Goal: Task Accomplishment & Management: Complete application form

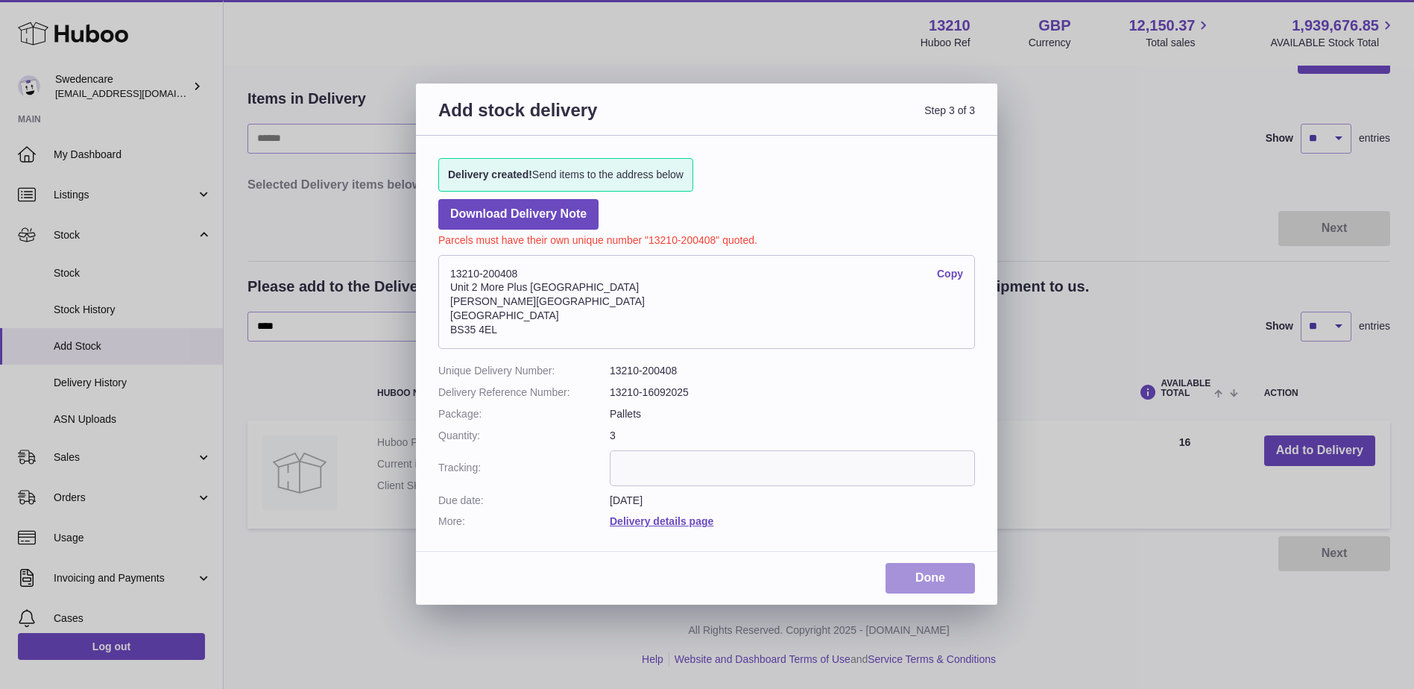
click at [913, 579] on link "Done" at bounding box center [930, 578] width 89 height 31
click at [652, 523] on link "Delivery details page" at bounding box center [662, 521] width 104 height 12
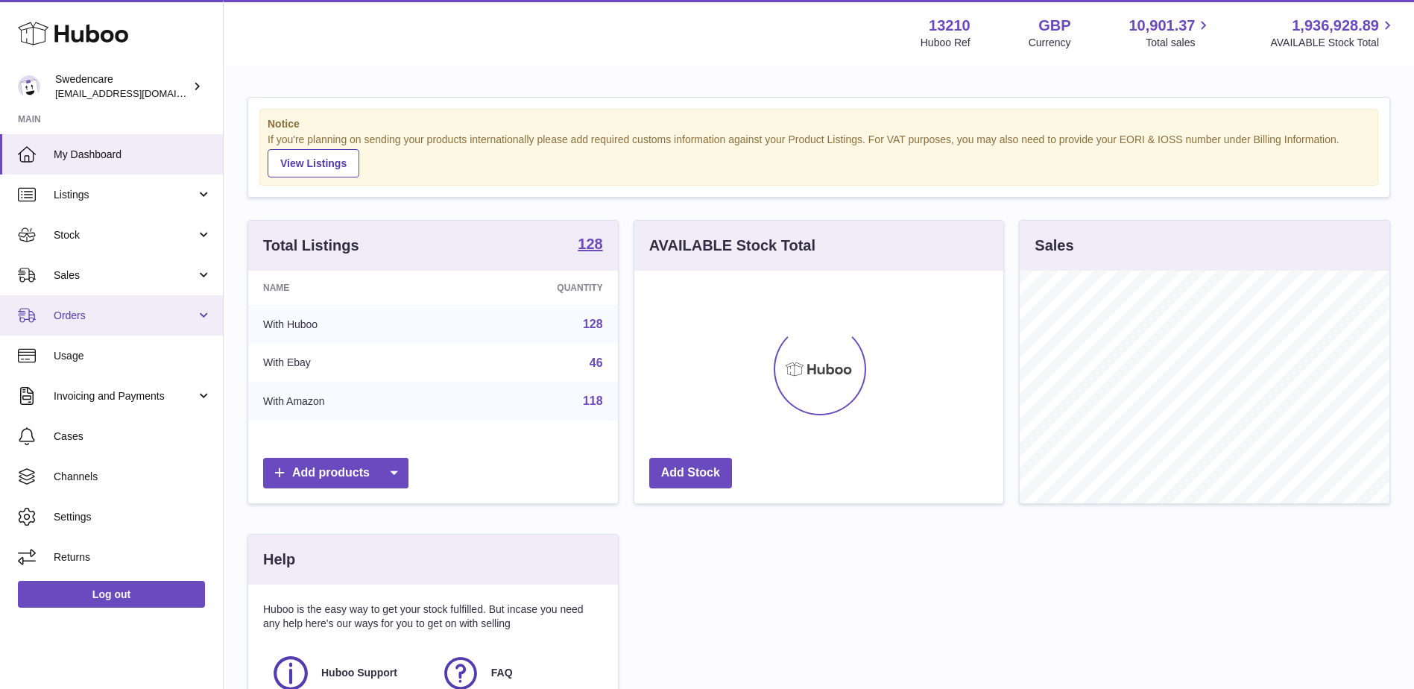
scroll to position [233, 369]
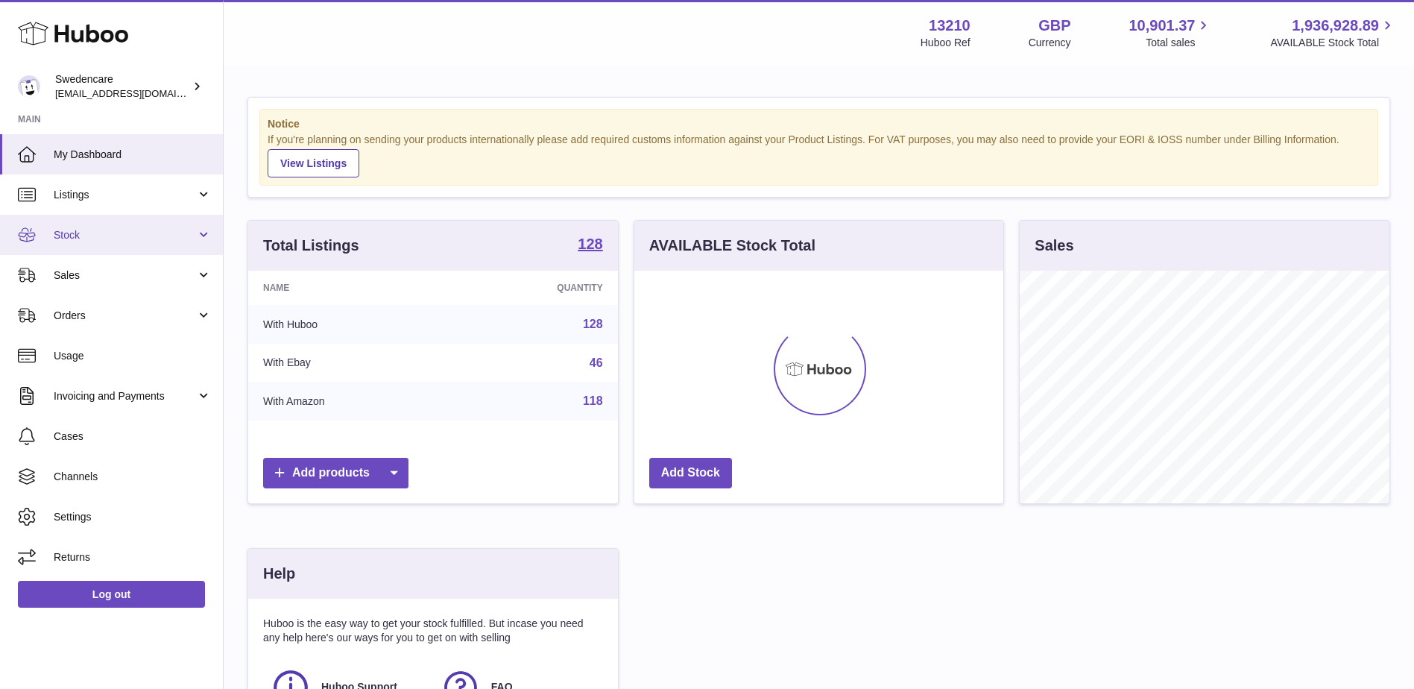
click at [101, 230] on span "Stock" at bounding box center [125, 235] width 142 height 14
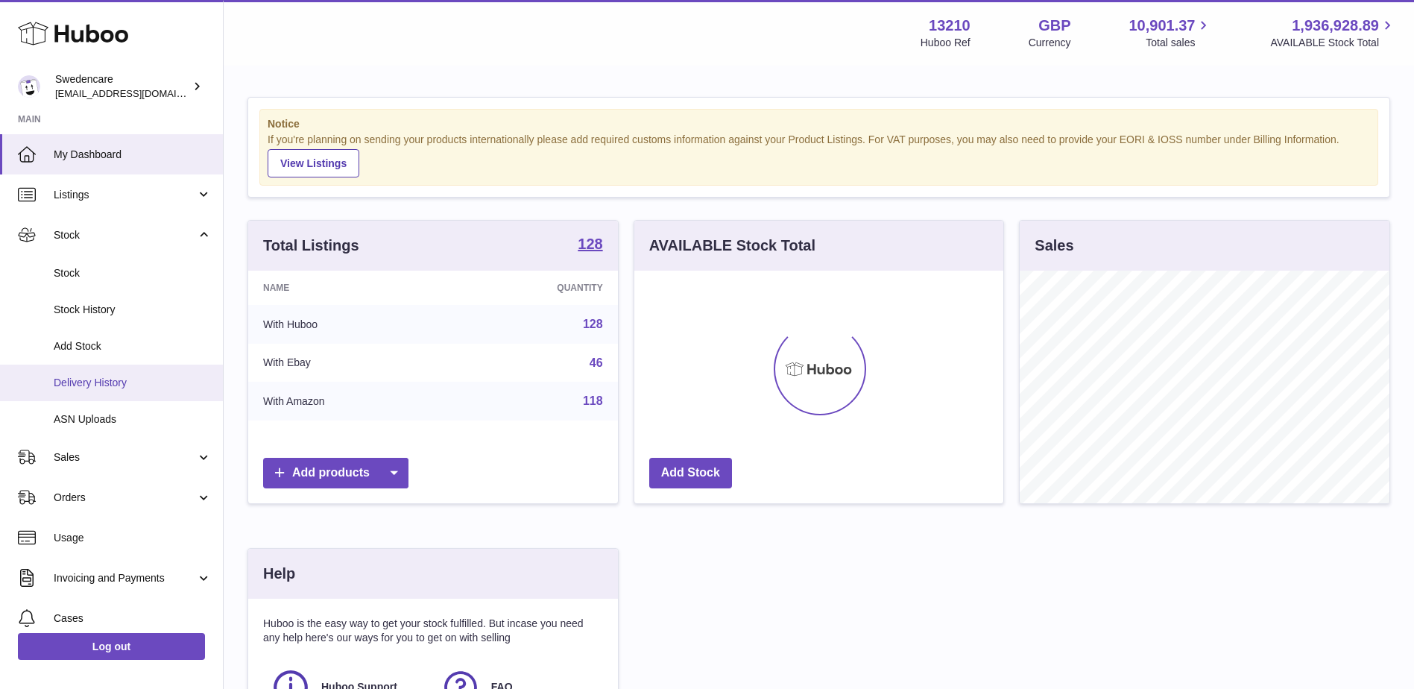
click at [115, 387] on span "Delivery History" at bounding box center [133, 383] width 158 height 14
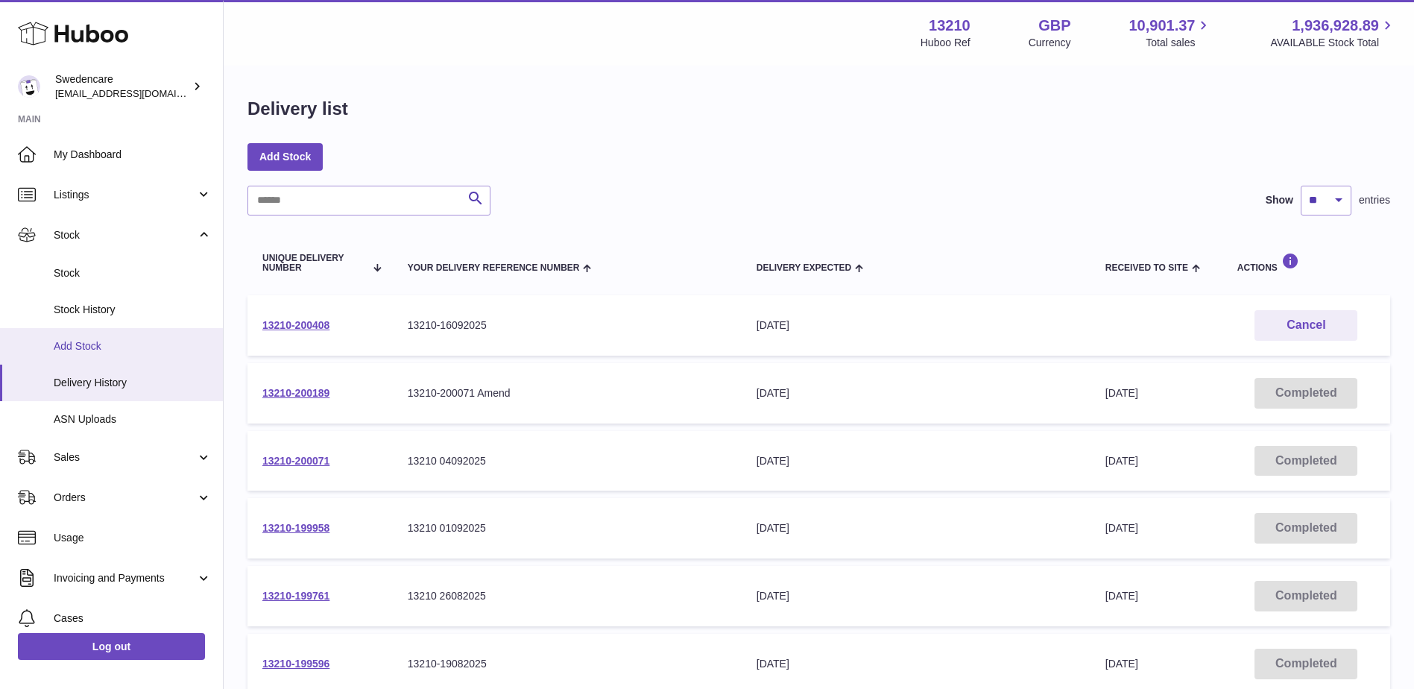
click at [102, 348] on span "Add Stock" at bounding box center [133, 346] width 158 height 14
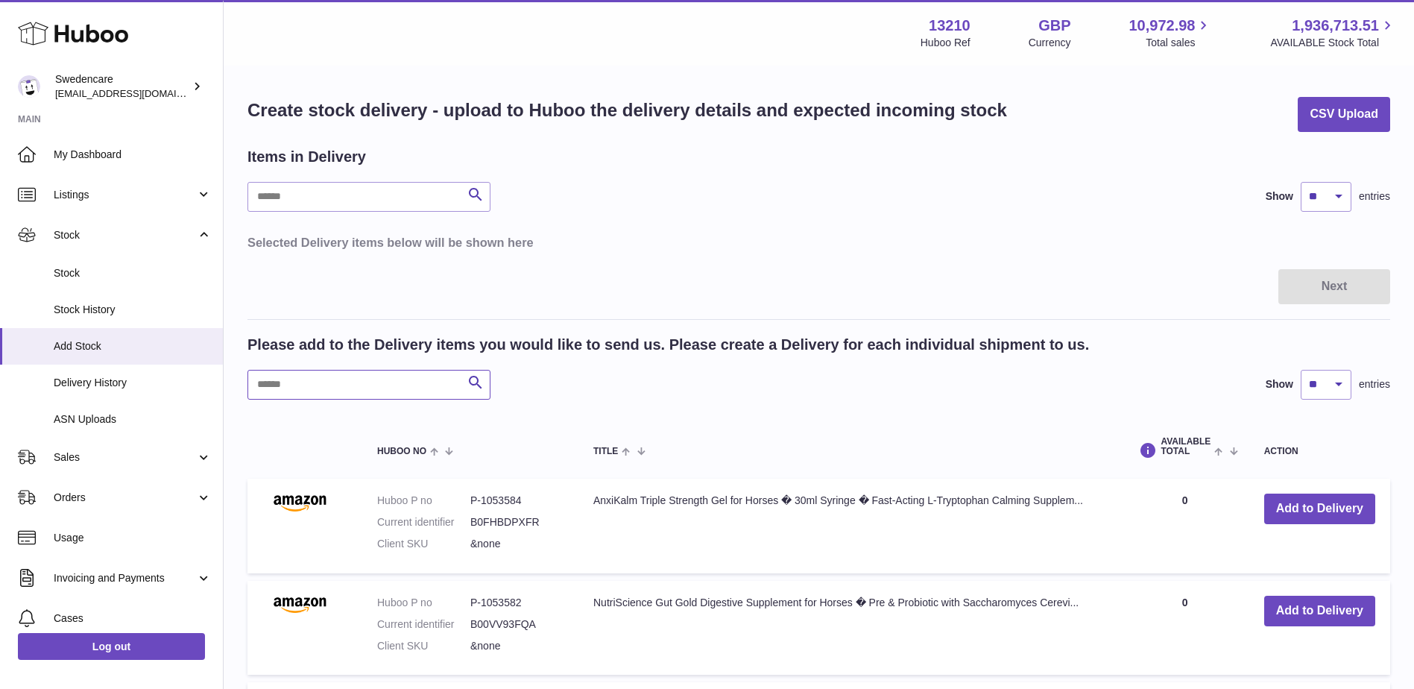
click at [344, 394] on input "text" at bounding box center [369, 385] width 243 height 30
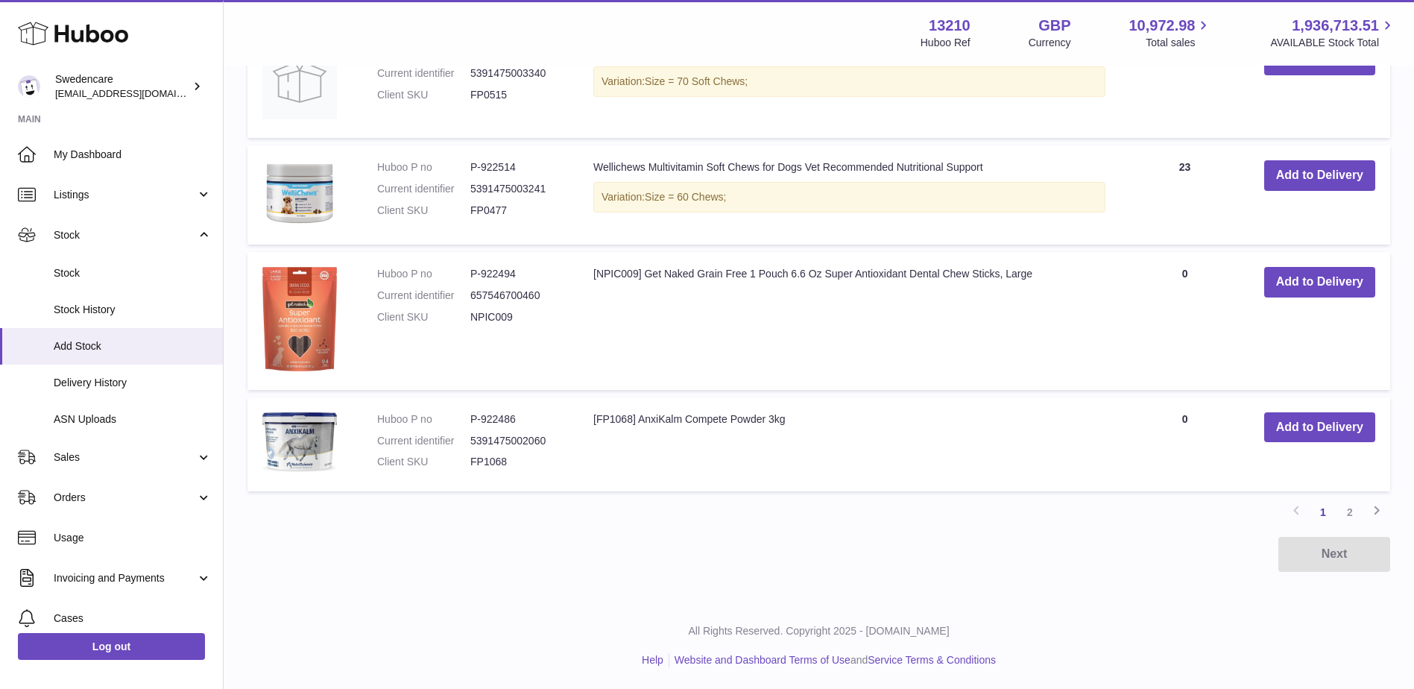
scroll to position [1142, 0]
type input "**"
click at [1354, 514] on link "2" at bounding box center [1350, 511] width 27 height 27
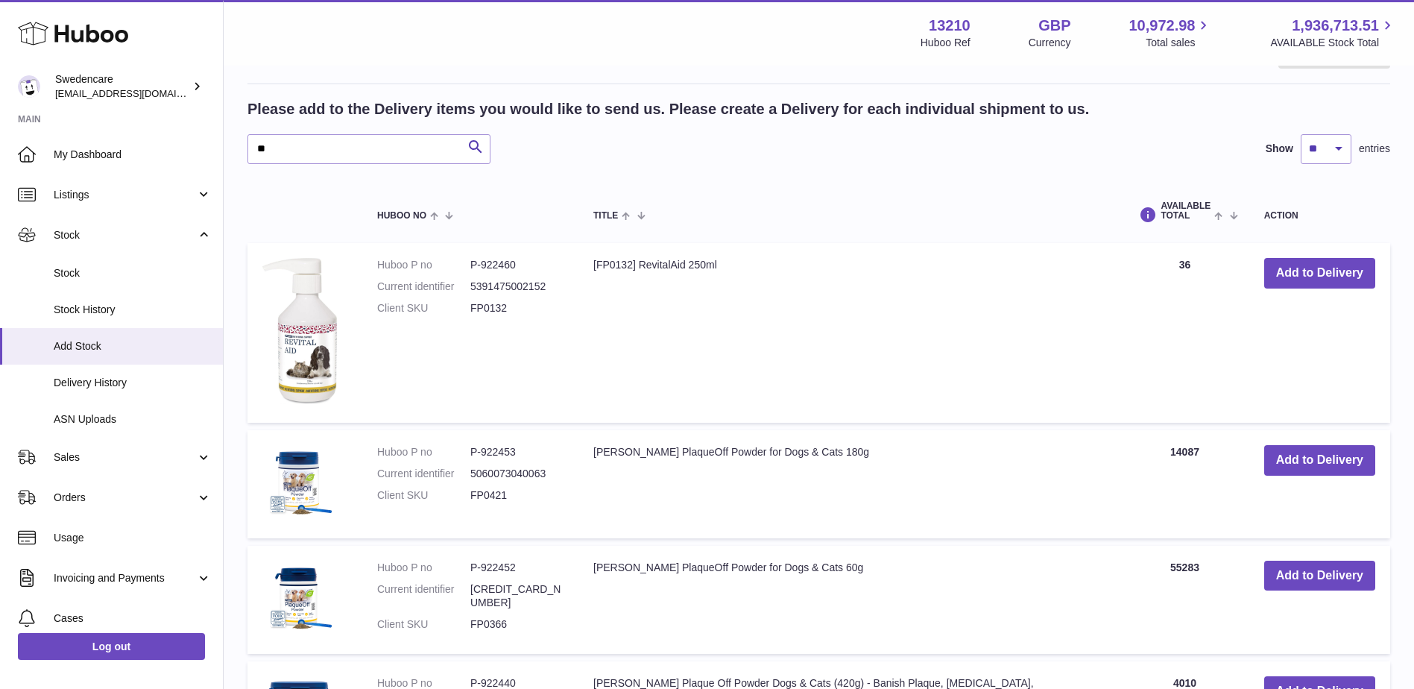
scroll to position [291, 0]
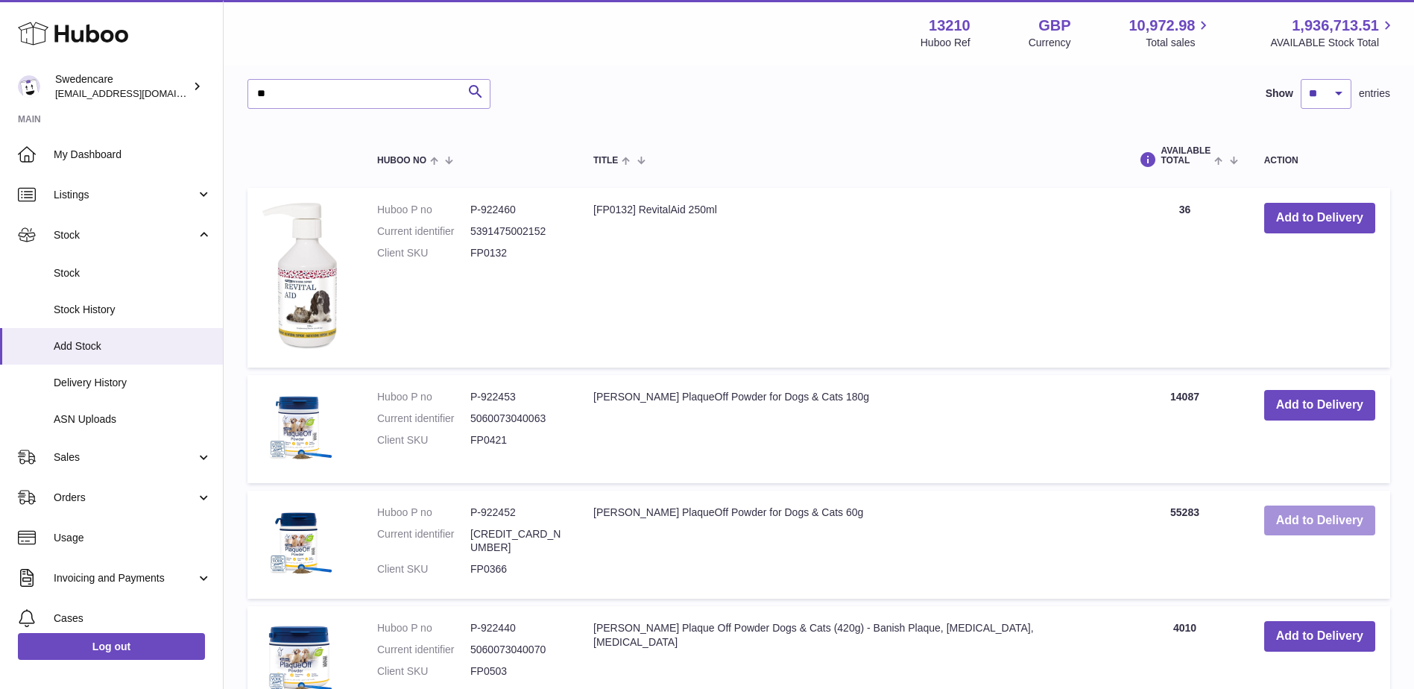
click at [1359, 522] on button "Add to Delivery" at bounding box center [1320, 521] width 111 height 31
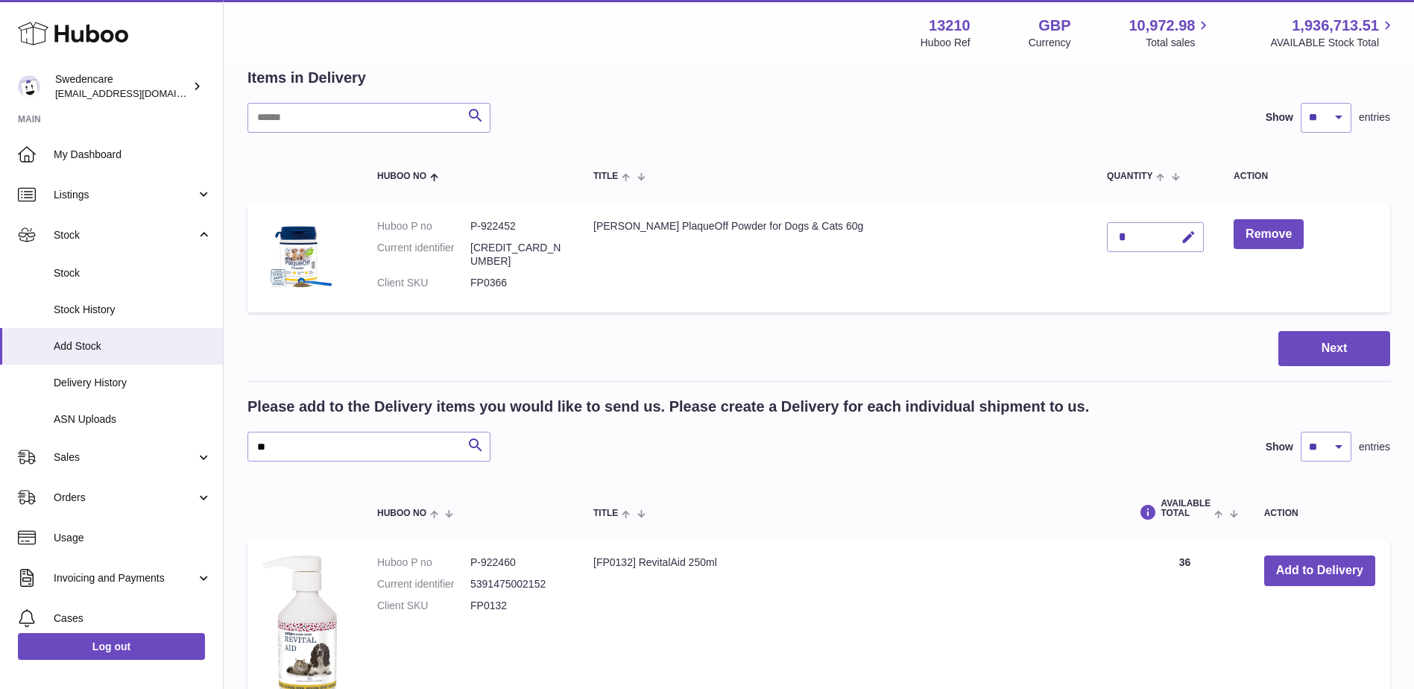
scroll to position [59, 0]
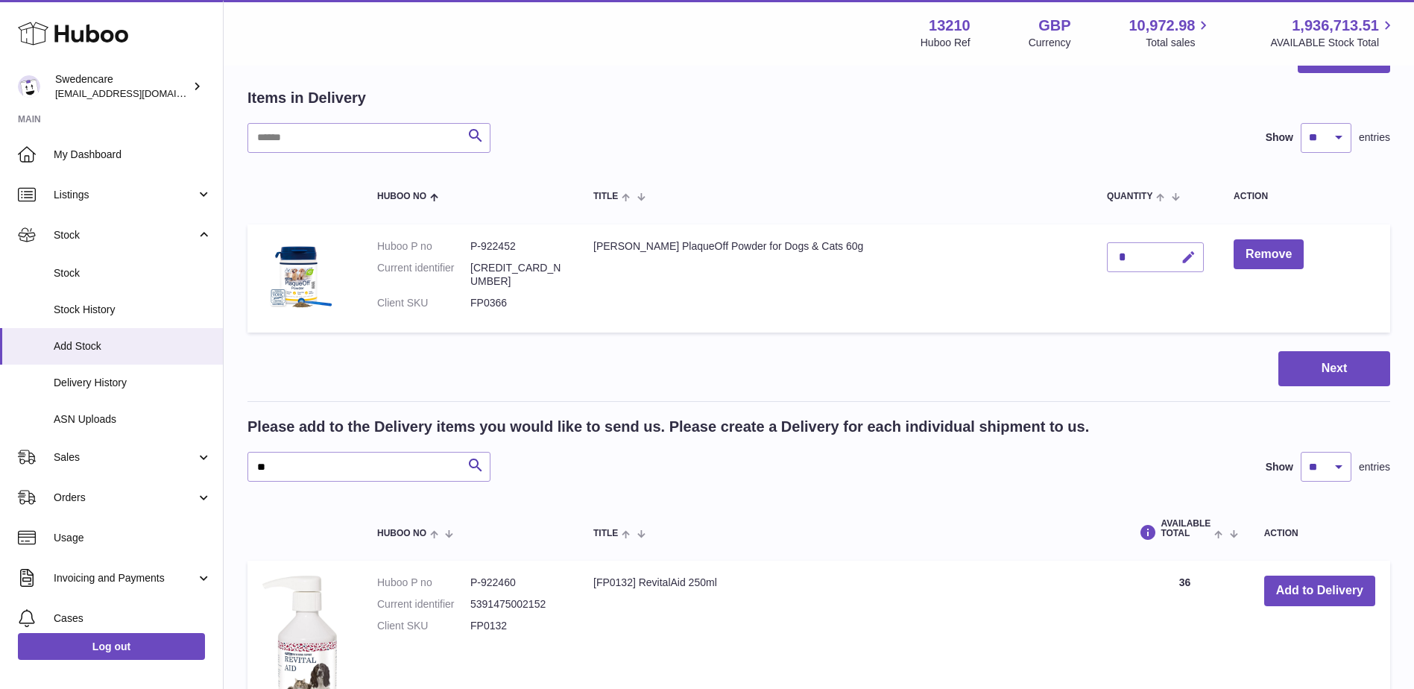
click at [1181, 255] on icon "button" at bounding box center [1189, 258] width 16 height 16
type input "*****"
click at [1183, 255] on icon "submit" at bounding box center [1189, 257] width 13 height 13
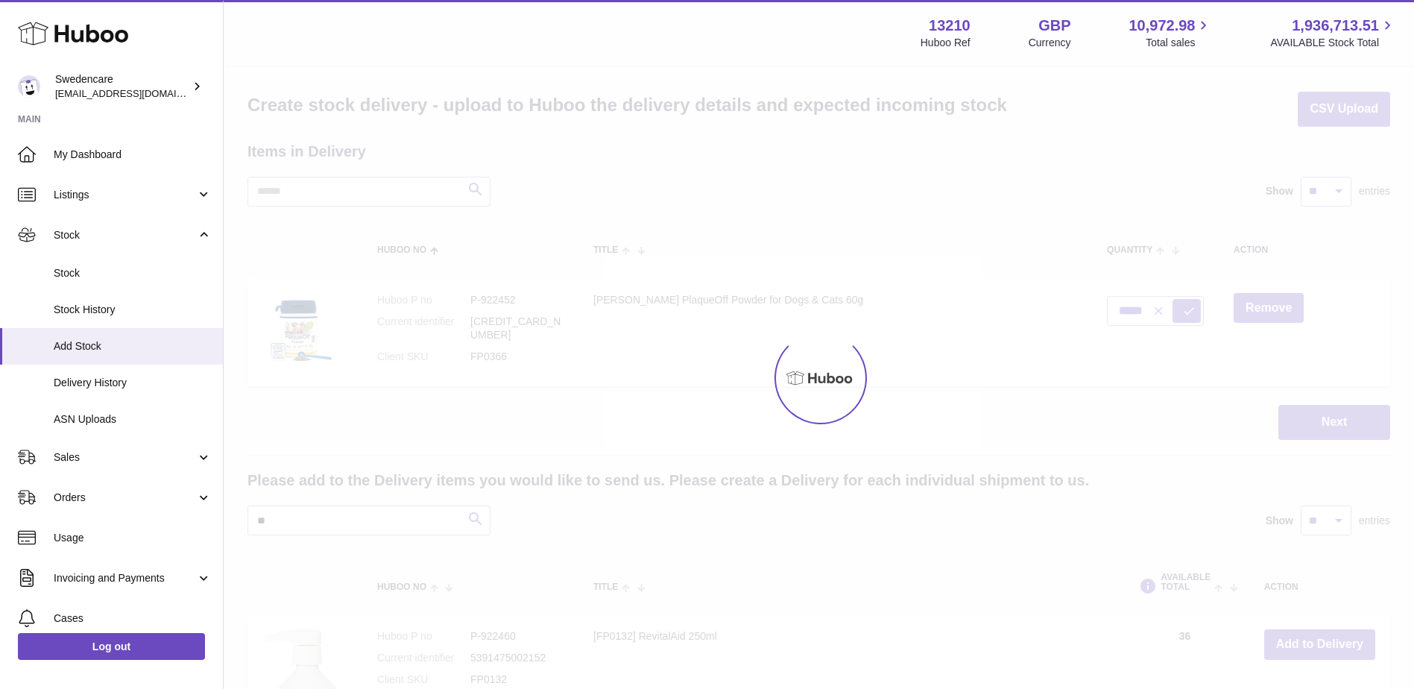
scroll to position [0, 0]
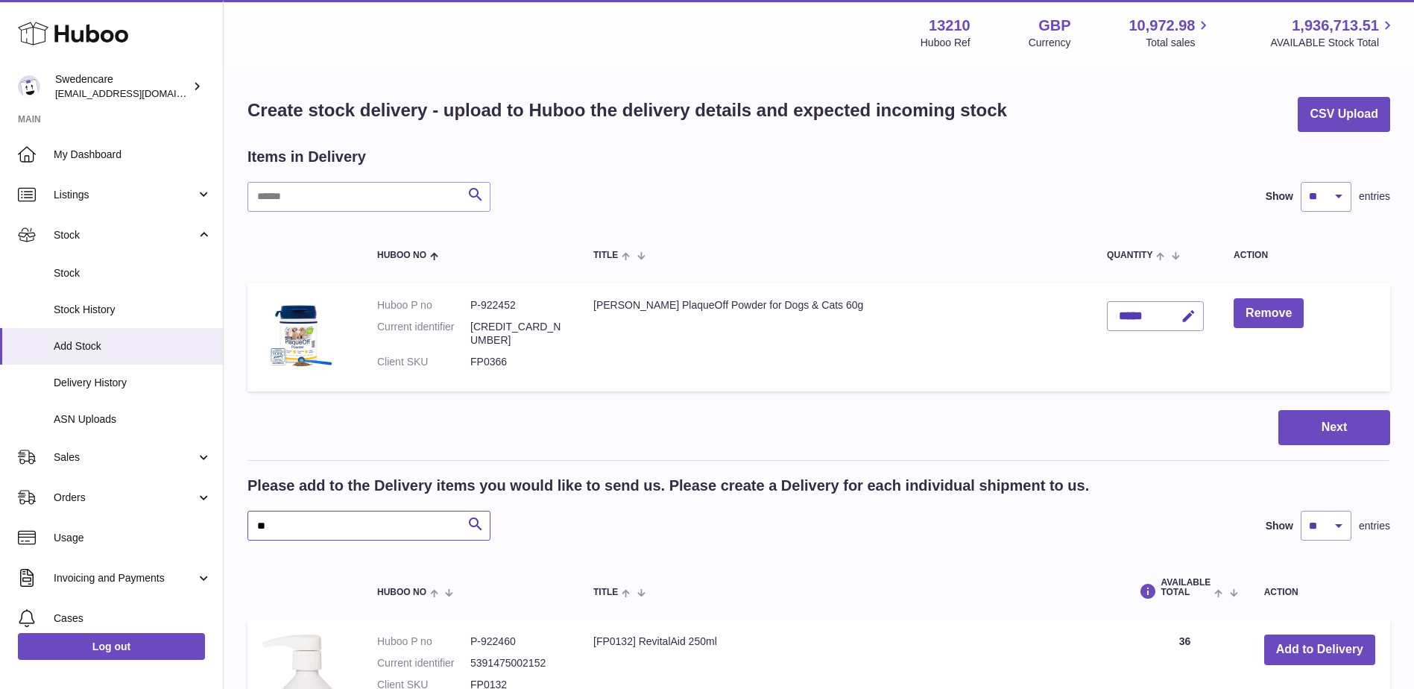
click at [350, 533] on input "**" at bounding box center [369, 526] width 243 height 30
type input "*"
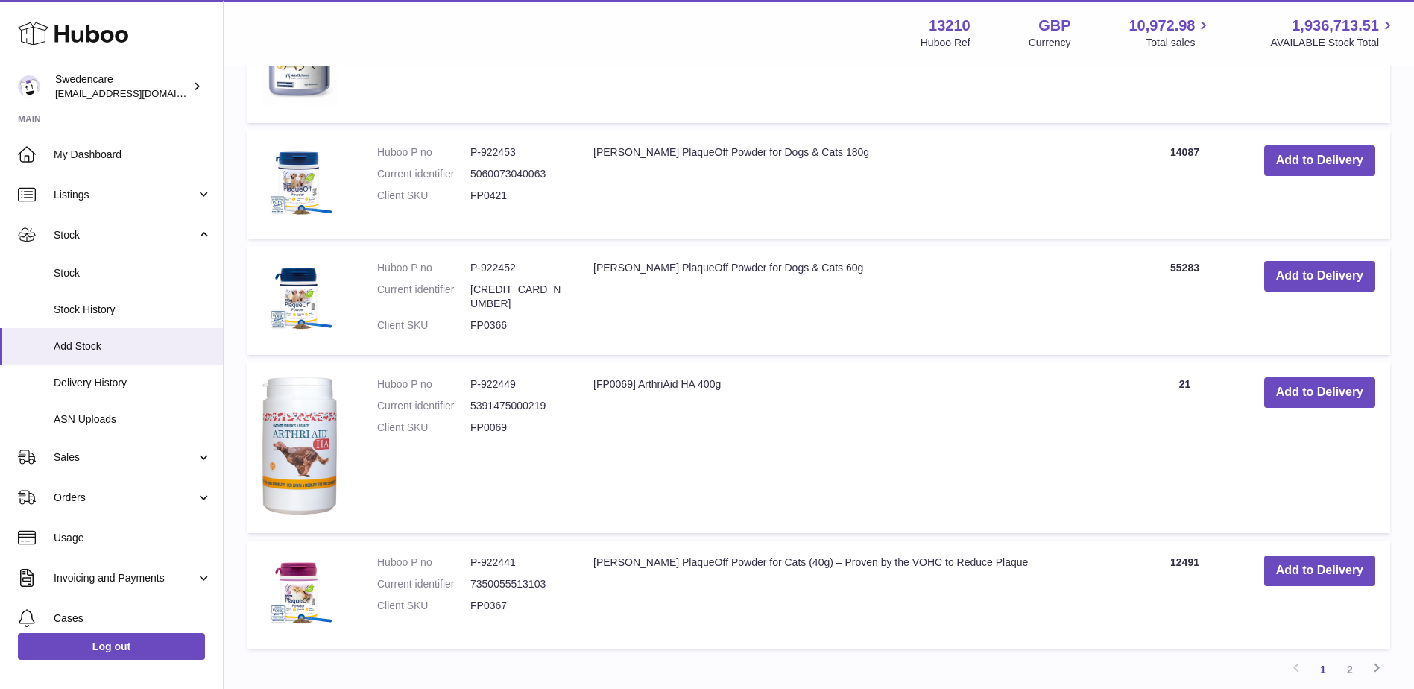
scroll to position [1342, 0]
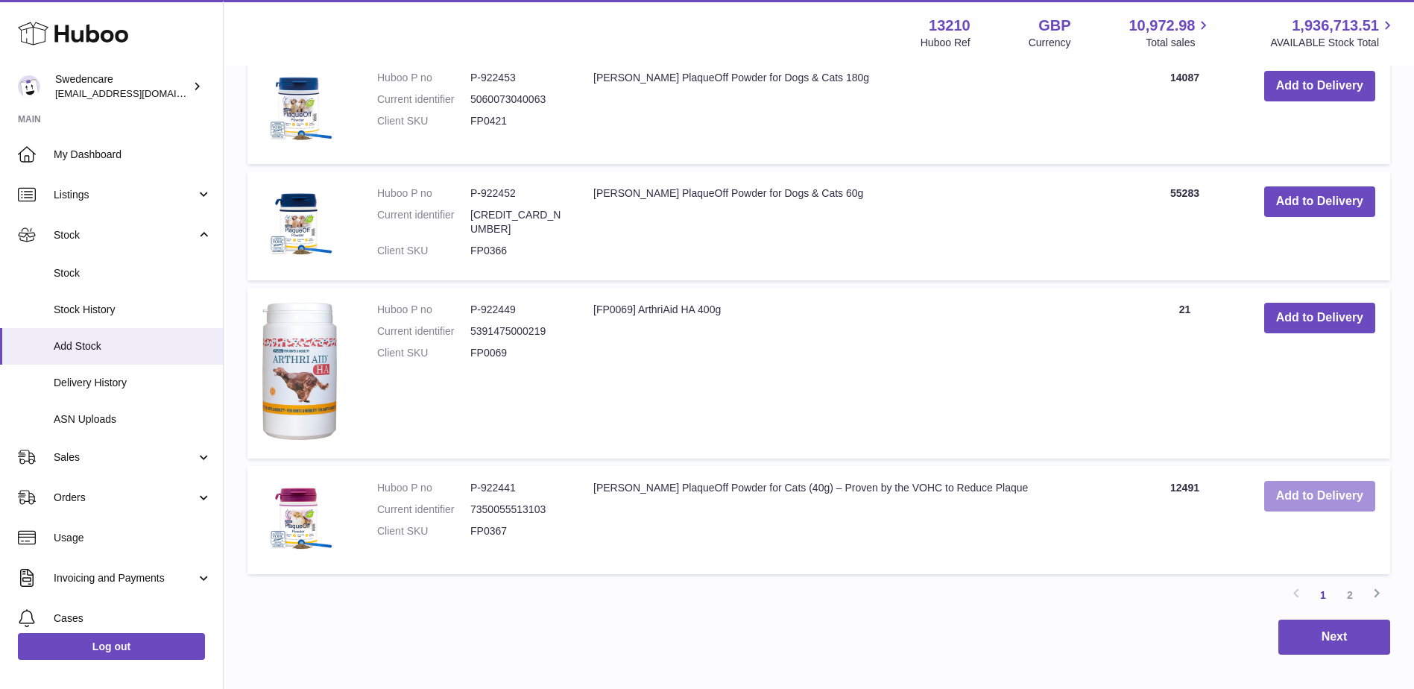
type input "**"
click at [1320, 502] on button "Add to Delivery" at bounding box center [1320, 496] width 111 height 31
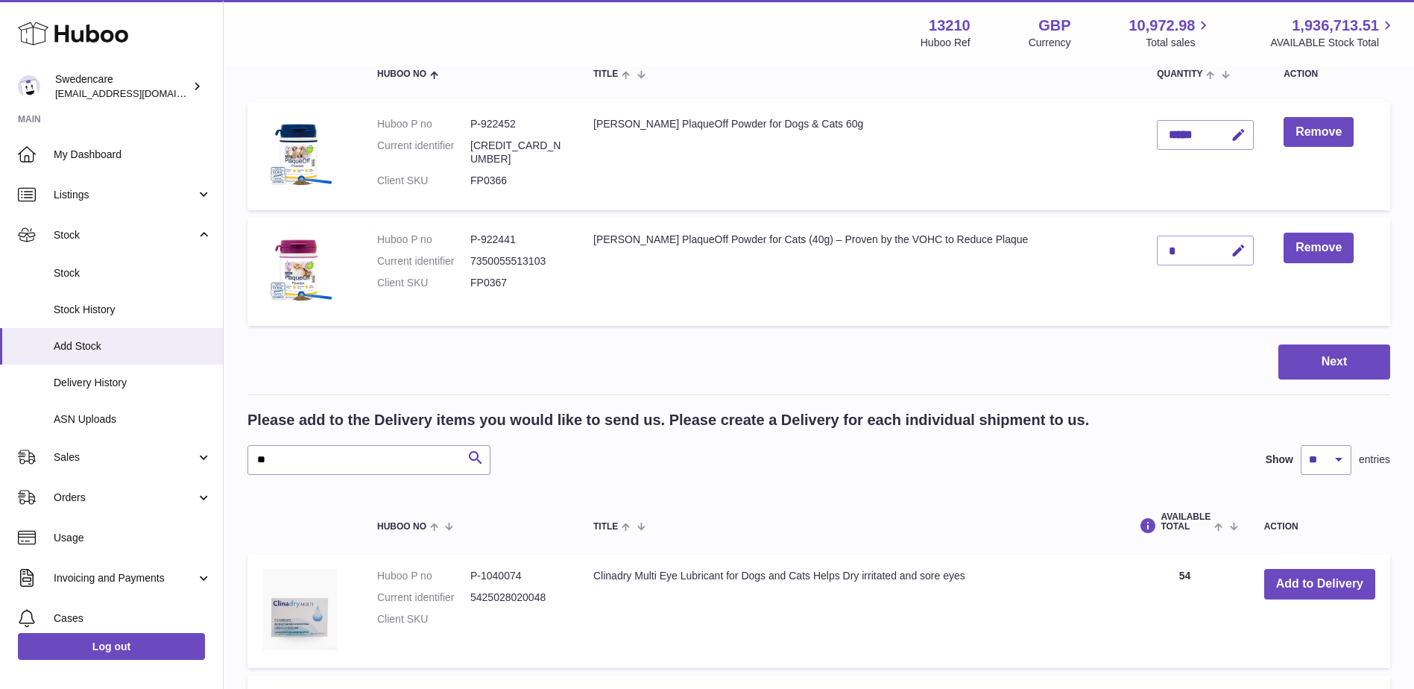
scroll to position [116, 0]
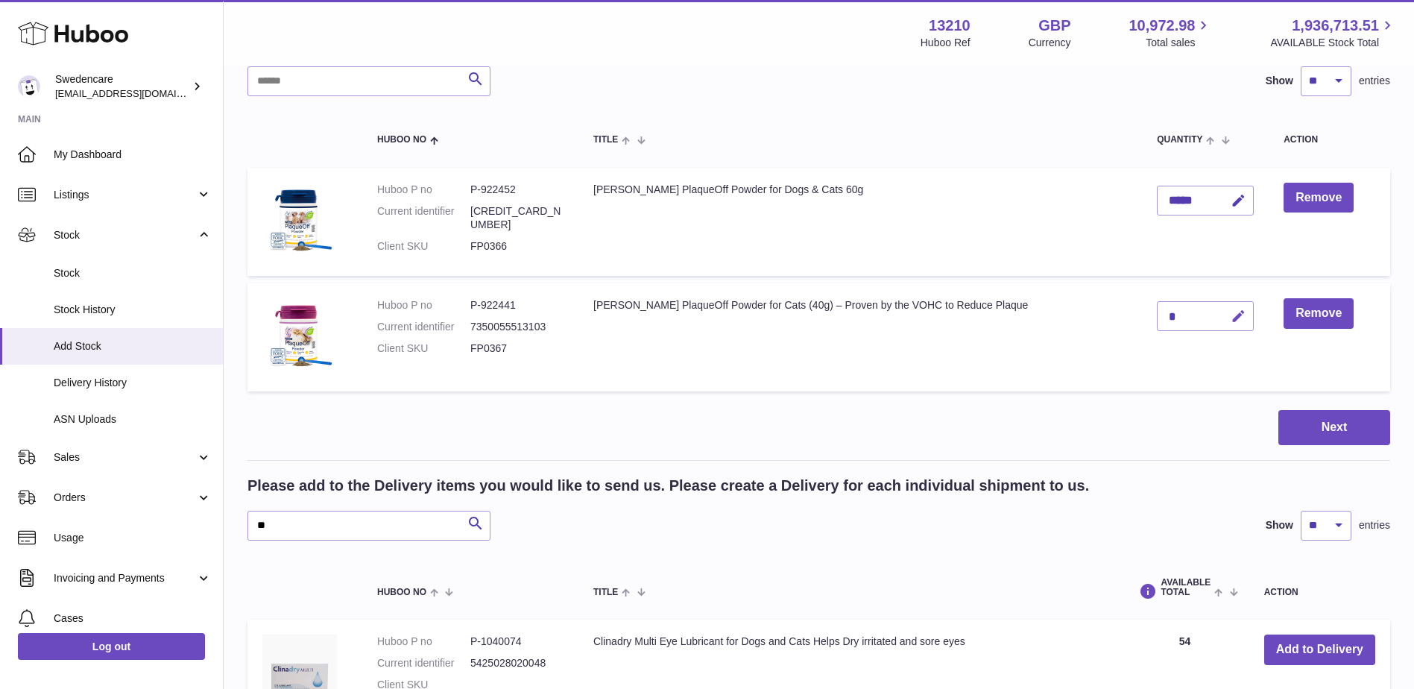
click at [1231, 311] on icon "button" at bounding box center [1239, 317] width 16 height 16
type input "****"
click at [1233, 311] on icon "submit" at bounding box center [1239, 315] width 13 height 13
click at [1376, 430] on button "Next" at bounding box center [1335, 427] width 112 height 35
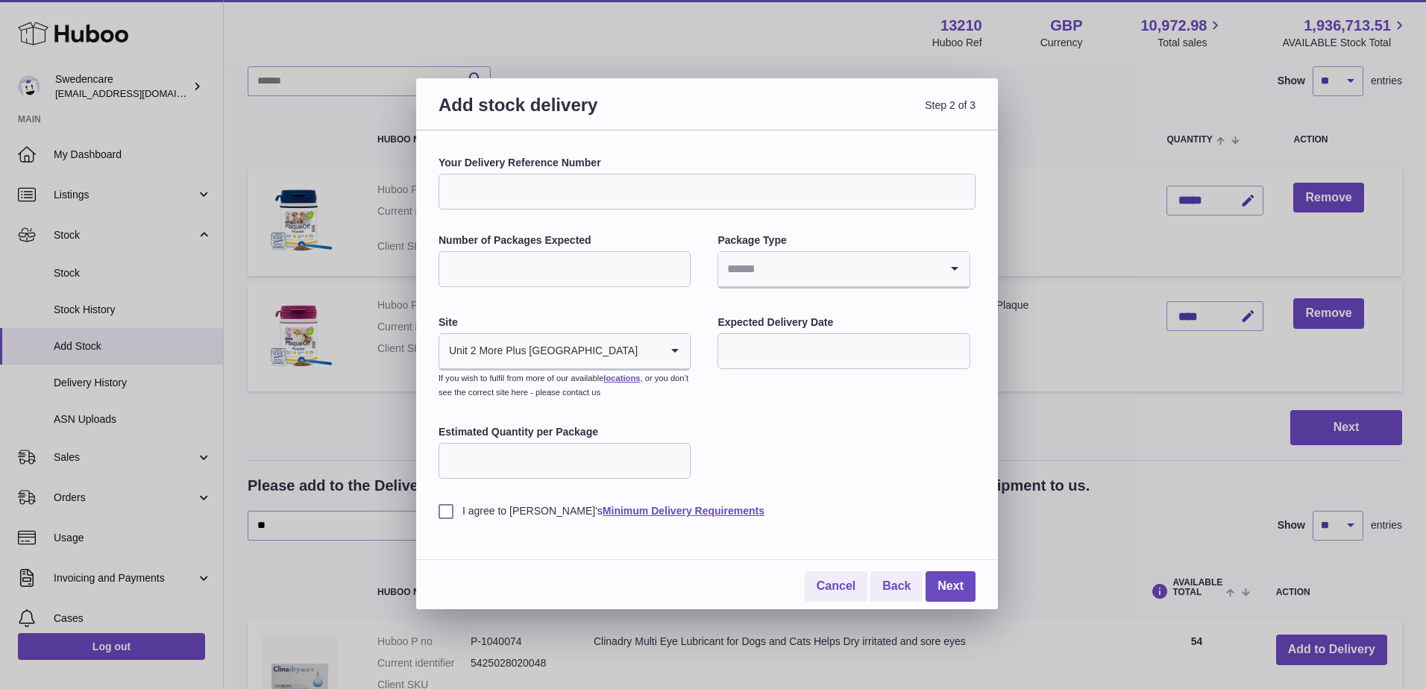
click at [557, 197] on input "Your Delivery Reference Number" at bounding box center [706, 192] width 537 height 36
type input "**********"
click at [561, 265] on input "Number of Packages Expected" at bounding box center [564, 269] width 252 height 36
type input "*"
click at [811, 276] on input "Search for option" at bounding box center [828, 269] width 221 height 34
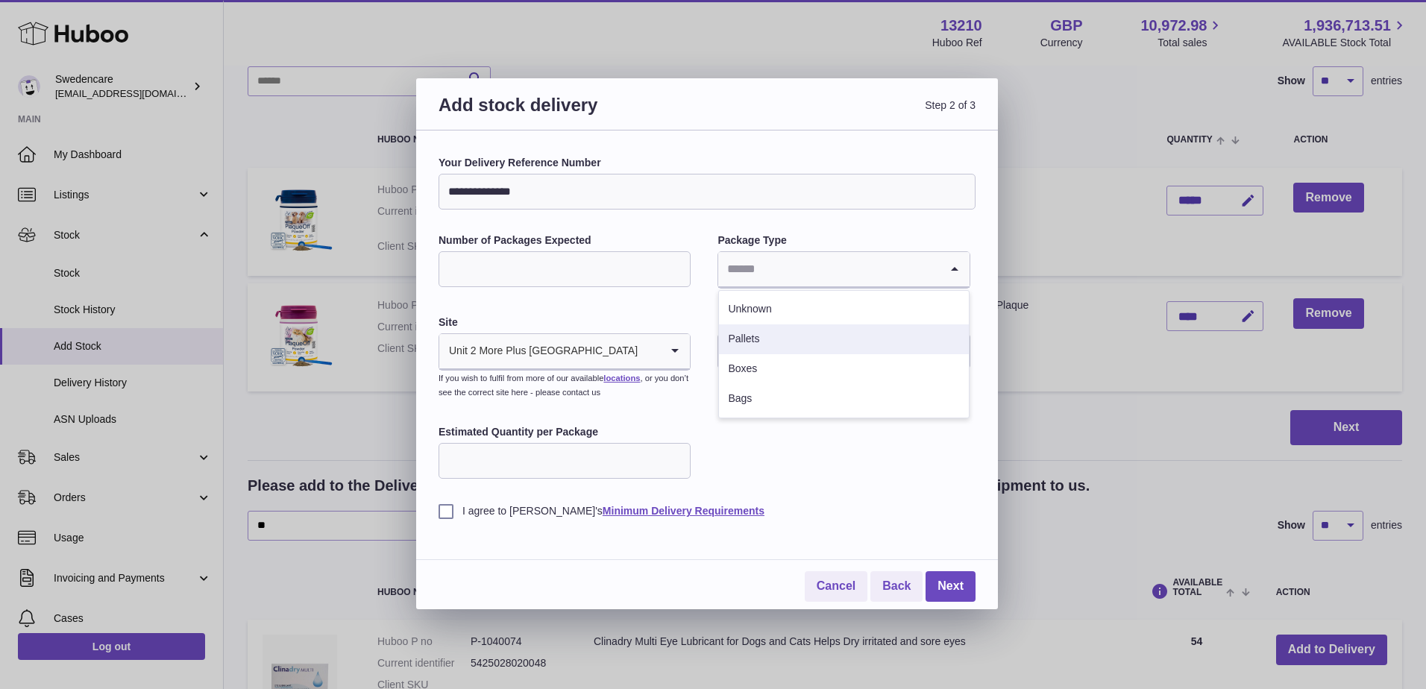
click at [811, 333] on li "Pallets" at bounding box center [843, 339] width 249 height 30
click at [806, 353] on input "text" at bounding box center [843, 351] width 252 height 36
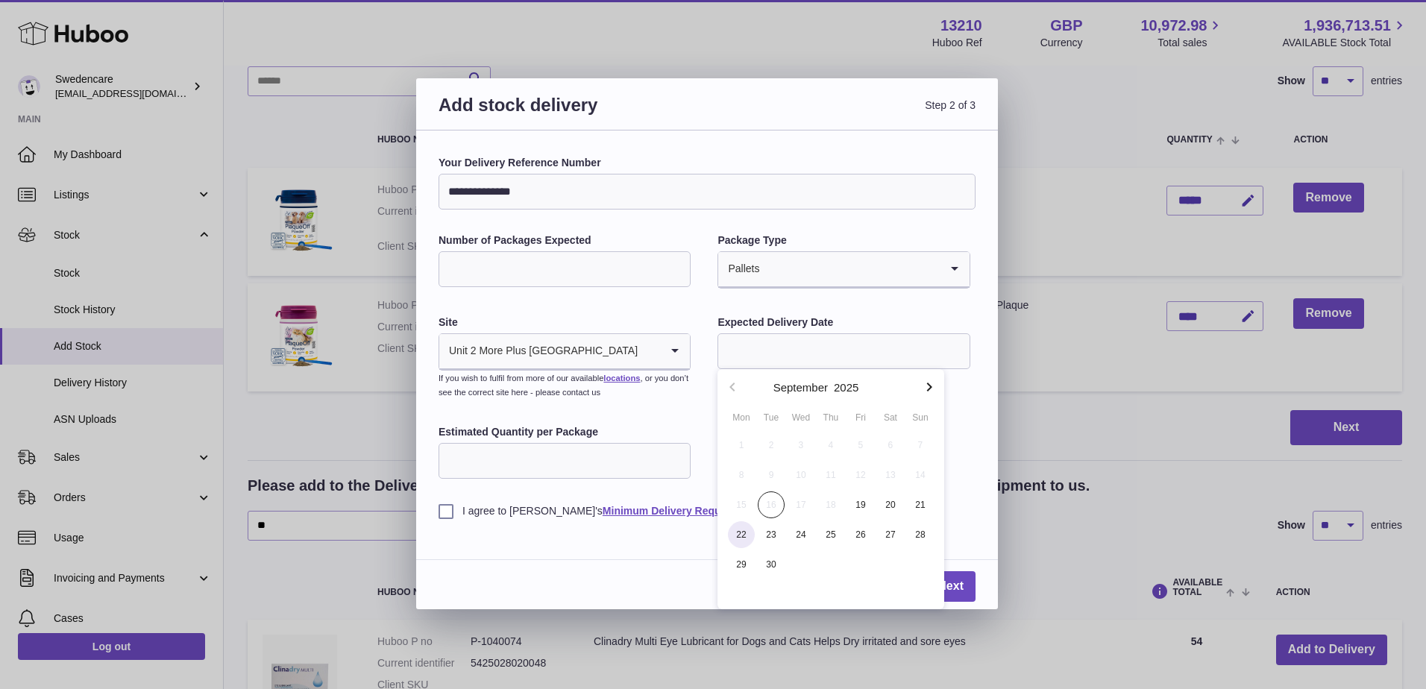
click at [748, 534] on span "22" at bounding box center [741, 534] width 27 height 27
type input "**********"
click at [509, 470] on input "Estimated Quantity per Package" at bounding box center [564, 461] width 252 height 36
type input "****"
click at [445, 512] on label "I agree to Huboo's Minimum Delivery Requirements" at bounding box center [706, 511] width 537 height 14
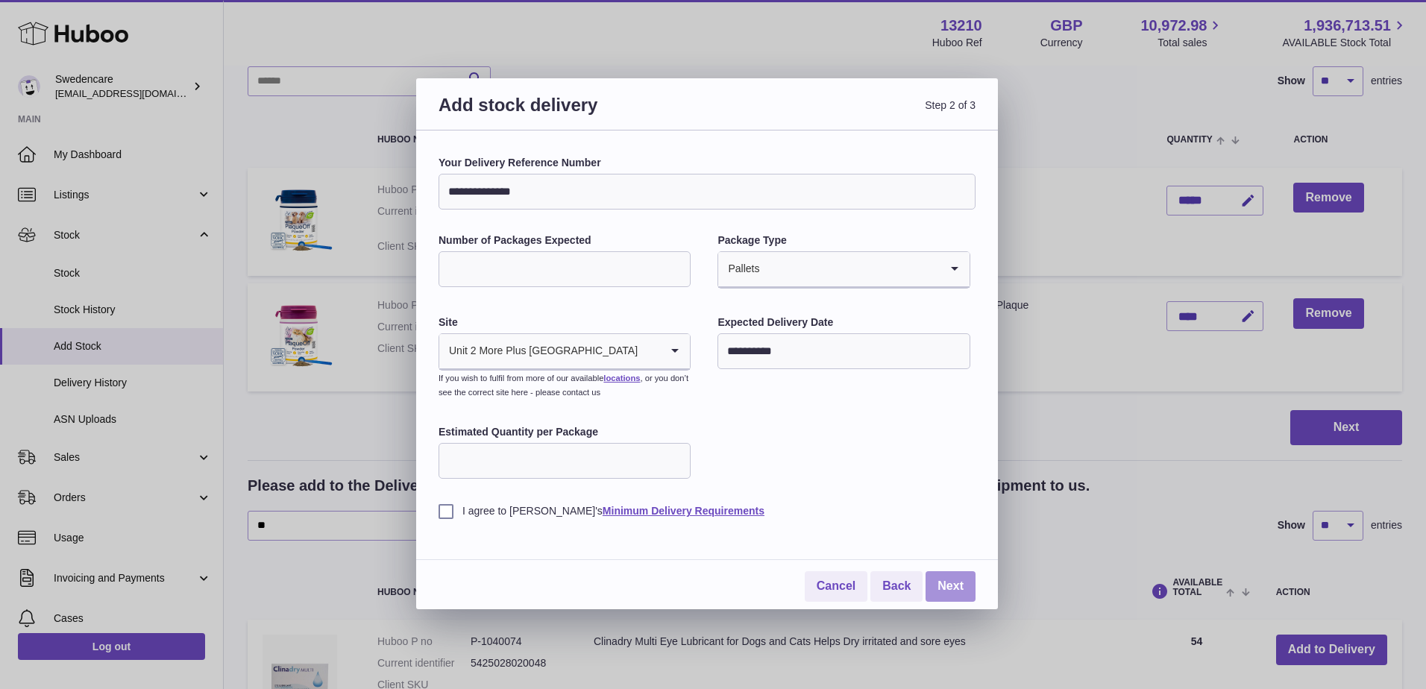
click at [956, 592] on link "Next" at bounding box center [950, 586] width 50 height 31
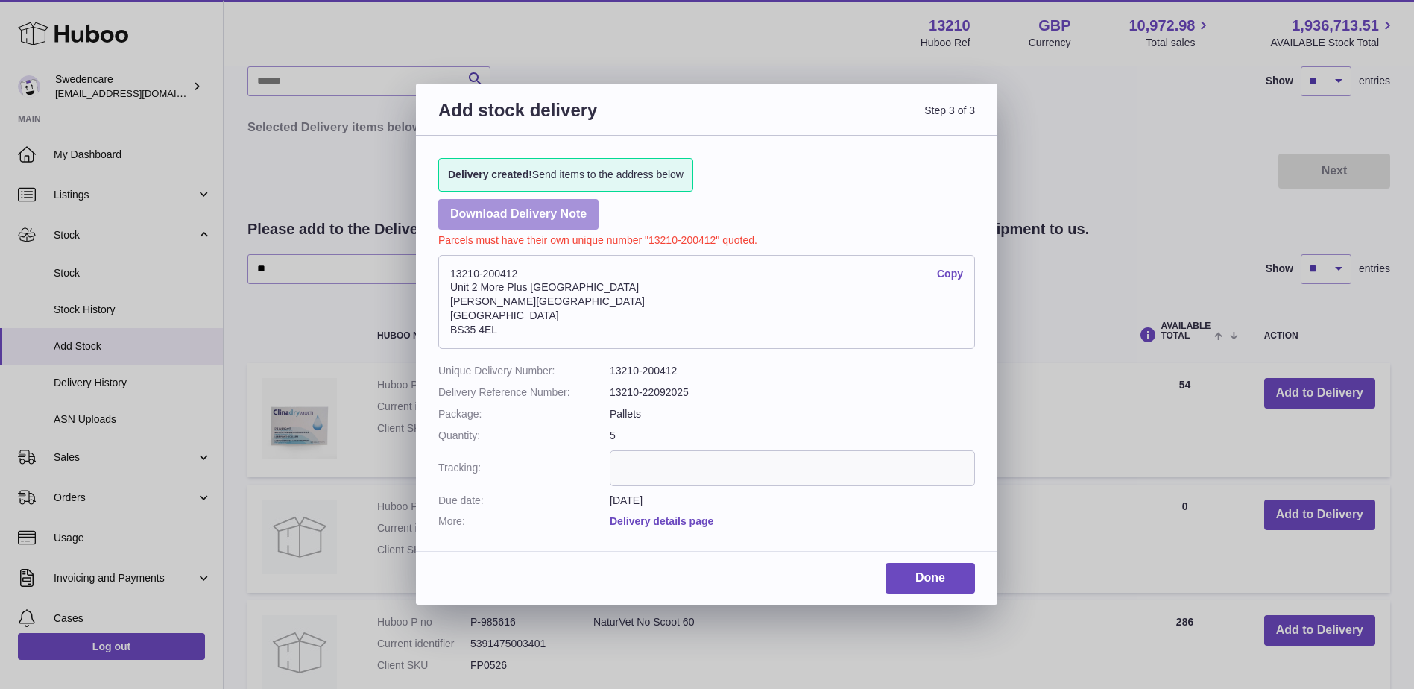
click at [556, 213] on link "Download Delivery Note" at bounding box center [518, 214] width 160 height 31
